Goal: Navigation & Orientation: Find specific page/section

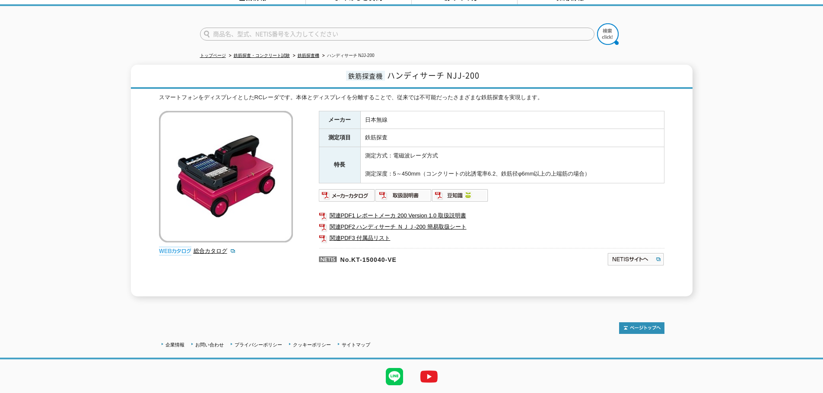
scroll to position [70, 0]
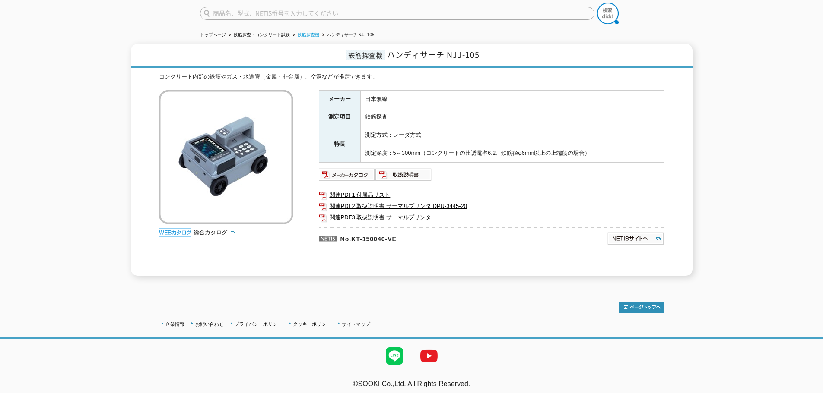
click at [298, 32] on link "鉄筋探査機" at bounding box center [309, 34] width 22 height 5
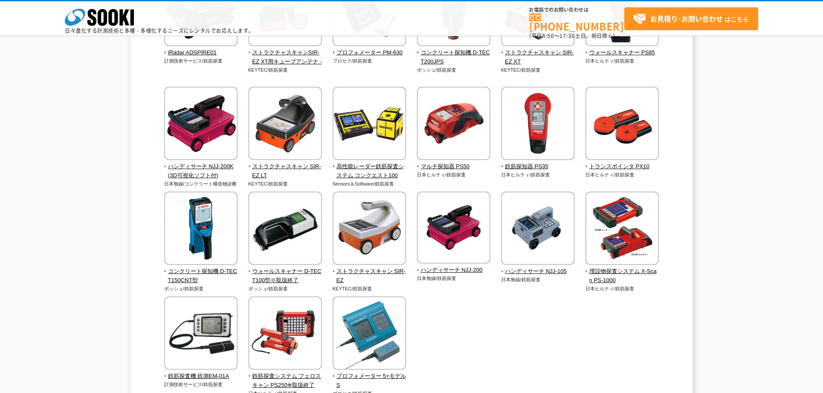
scroll to position [288, 0]
